Goal: Task Accomplishment & Management: Manage account settings

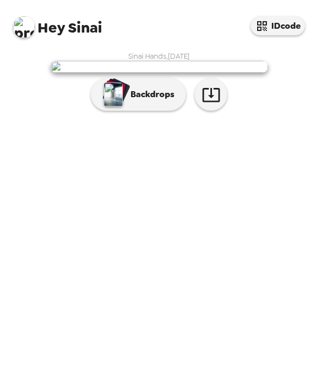
click at [121, 106] on img "button" at bounding box center [113, 95] width 19 height 24
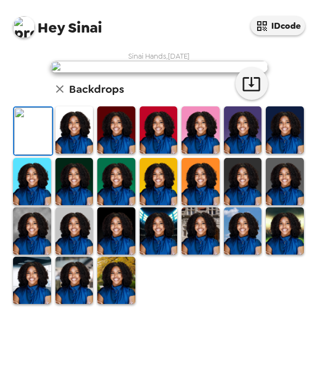
scroll to position [96, 0]
click at [75, 154] on img at bounding box center [74, 129] width 38 height 47
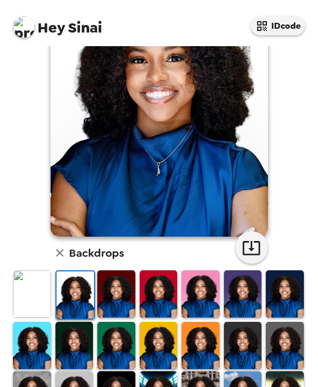
click at [285, 292] on img at bounding box center [285, 293] width 38 height 47
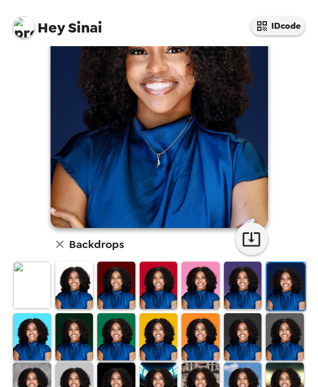
scroll to position [118, 0]
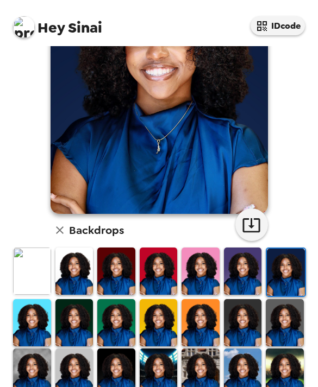
click at [38, 327] on img at bounding box center [32, 322] width 38 height 47
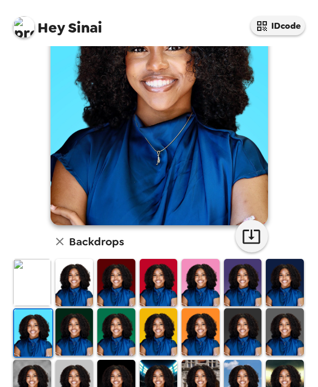
scroll to position [139, 0]
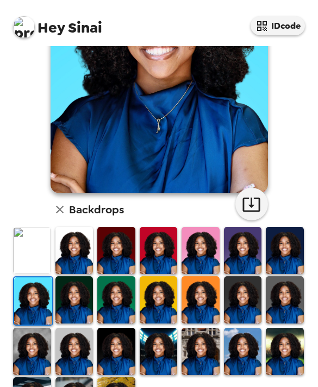
click at [112, 295] on img at bounding box center [116, 299] width 38 height 47
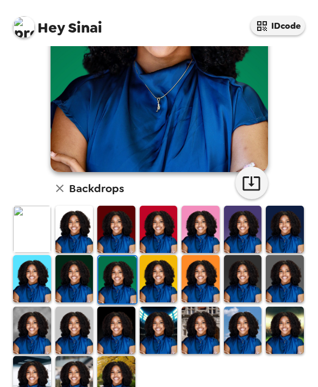
click at [116, 326] on img at bounding box center [116, 330] width 38 height 47
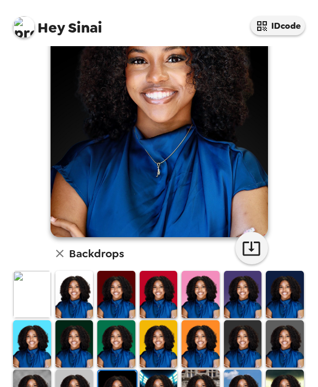
scroll to position [127, 0]
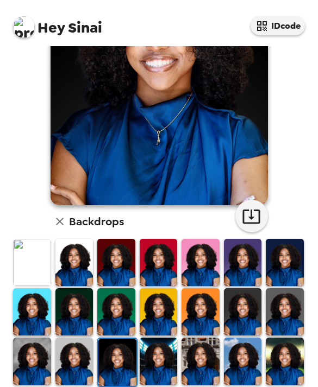
click at [254, 321] on img at bounding box center [243, 311] width 38 height 47
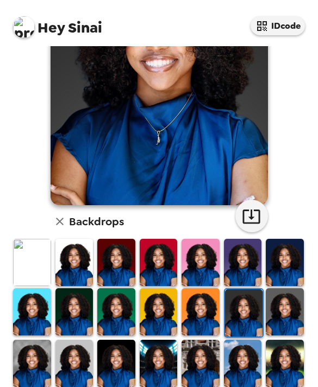
click at [291, 305] on img at bounding box center [285, 311] width 38 height 47
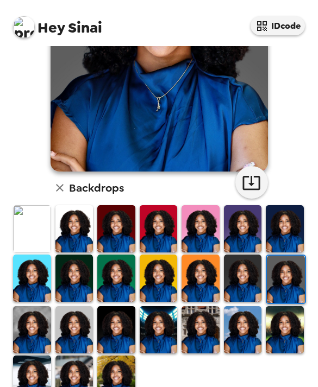
scroll to position [160, 0]
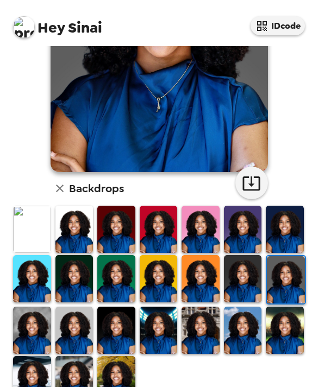
click at [70, 363] on img at bounding box center [74, 379] width 38 height 47
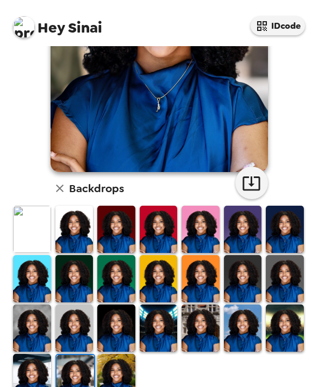
click at [285, 331] on img at bounding box center [285, 328] width 38 height 47
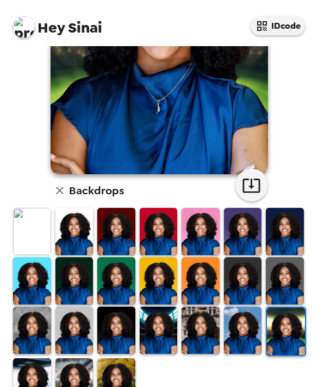
click at [285, 289] on img at bounding box center [285, 280] width 38 height 47
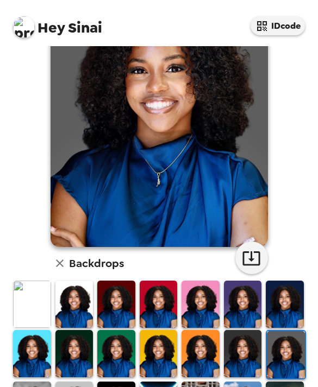
scroll to position [84, 0]
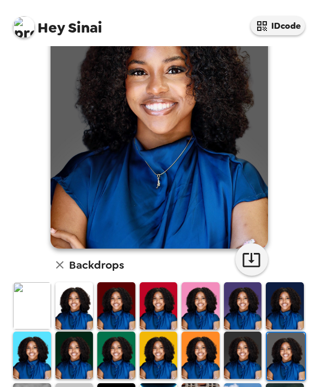
click at [109, 310] on img at bounding box center [116, 305] width 38 height 47
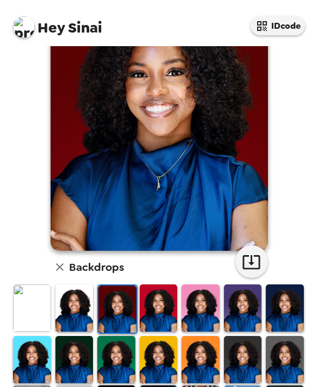
scroll to position [80, 0]
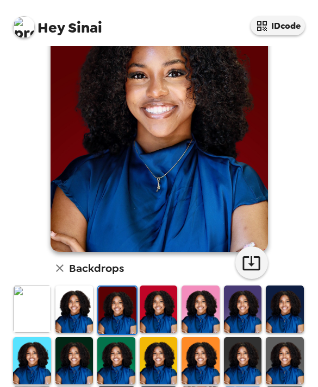
click at [287, 351] on img at bounding box center [285, 360] width 38 height 47
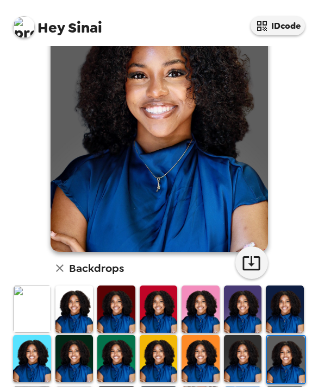
click at [237, 305] on img at bounding box center [243, 309] width 38 height 47
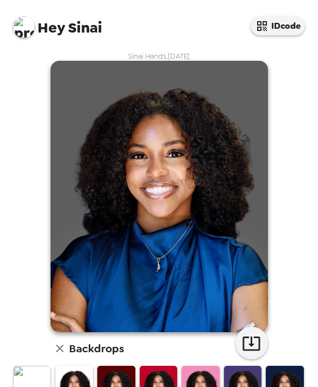
scroll to position [80, 0]
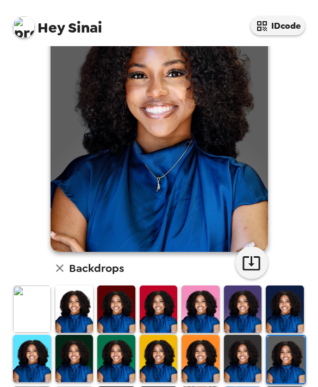
click at [74, 310] on img at bounding box center [74, 309] width 38 height 47
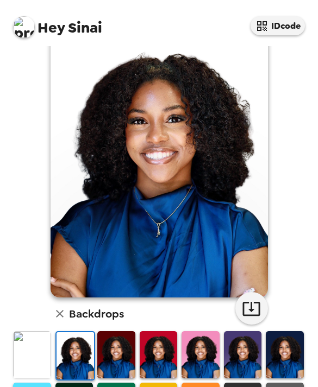
scroll to position [34, 0]
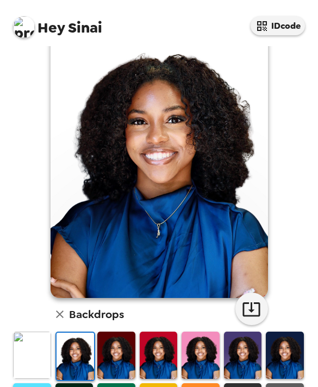
click at [251, 313] on icon "button" at bounding box center [250, 309] width 17 height 14
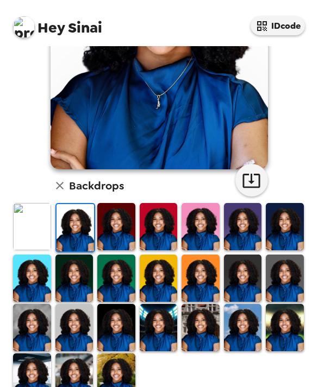
scroll to position [160, 0]
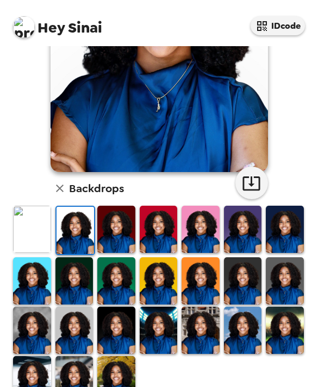
click at [80, 366] on img at bounding box center [74, 379] width 38 height 47
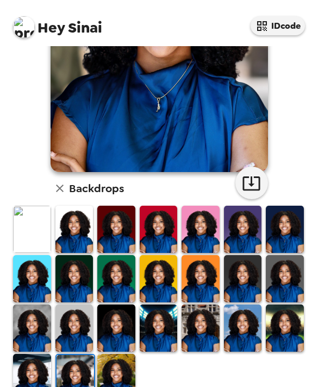
scroll to position [158, 0]
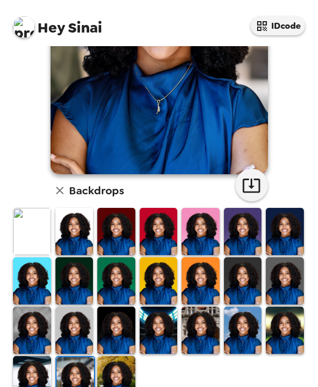
click at [37, 359] on img at bounding box center [32, 379] width 38 height 47
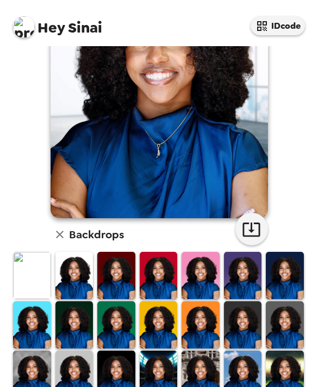
scroll to position [119, 0]
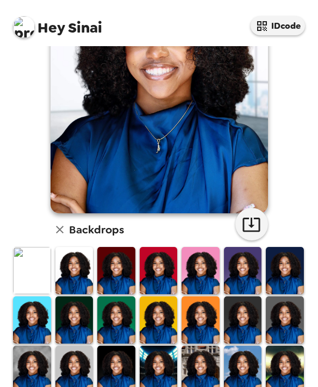
click at [275, 362] on img at bounding box center [285, 369] width 38 height 47
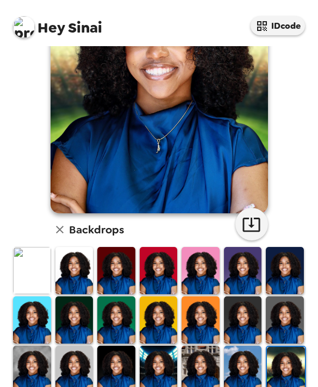
click at [192, 368] on img at bounding box center [200, 369] width 38 height 47
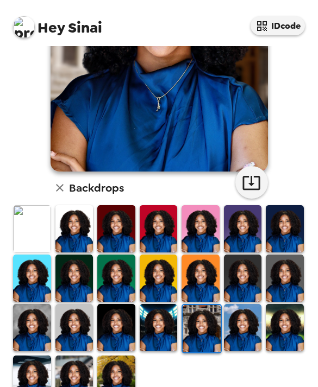
scroll to position [160, 0]
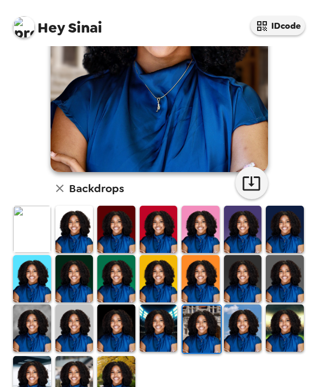
click at [245, 281] on img at bounding box center [243, 278] width 38 height 47
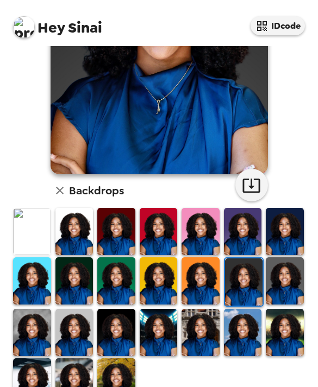
click at [289, 279] on img at bounding box center [285, 280] width 38 height 47
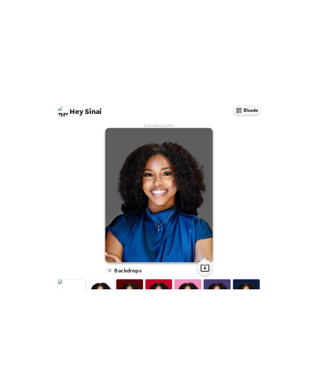
scroll to position [13, 0]
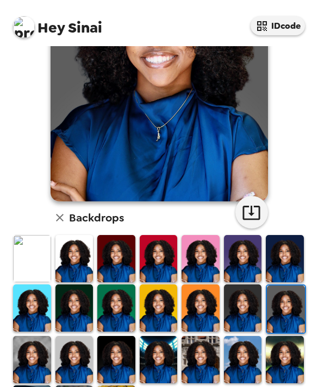
scroll to position [133, 0]
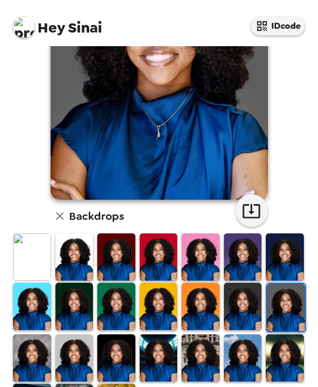
click at [187, 237] on img at bounding box center [200, 257] width 38 height 47
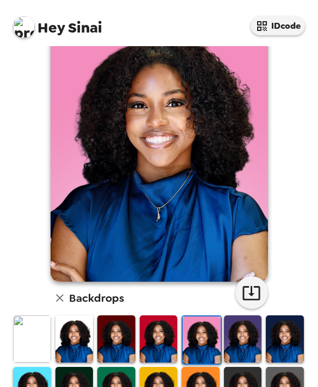
scroll to position [52, 0]
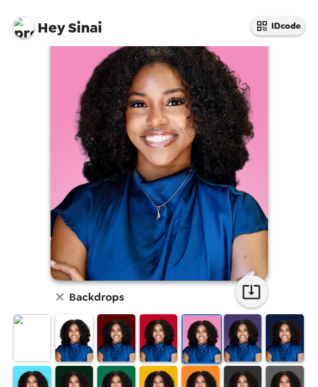
click at [155, 319] on img at bounding box center [159, 337] width 38 height 47
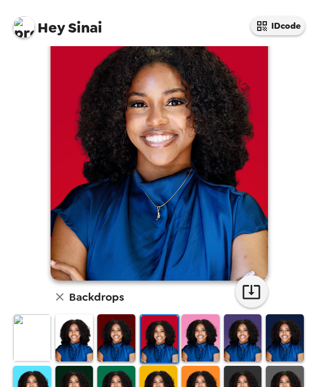
click at [195, 319] on img at bounding box center [200, 337] width 38 height 47
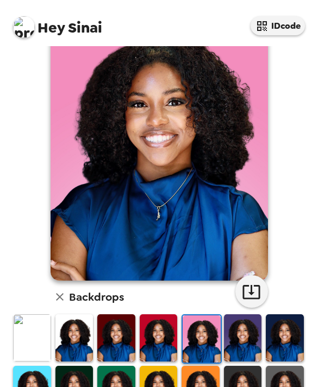
click at [266, 323] on img at bounding box center [285, 337] width 38 height 47
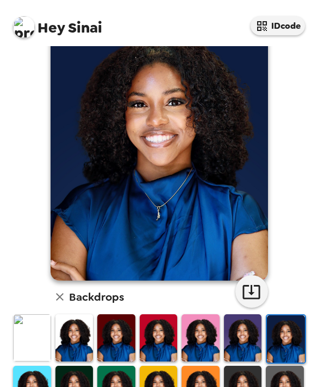
click at [224, 317] on img at bounding box center [243, 337] width 38 height 47
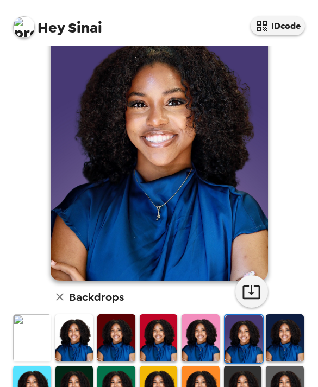
click at [207, 319] on img at bounding box center [200, 337] width 38 height 47
